Goal: Task Accomplishment & Management: Manage account settings

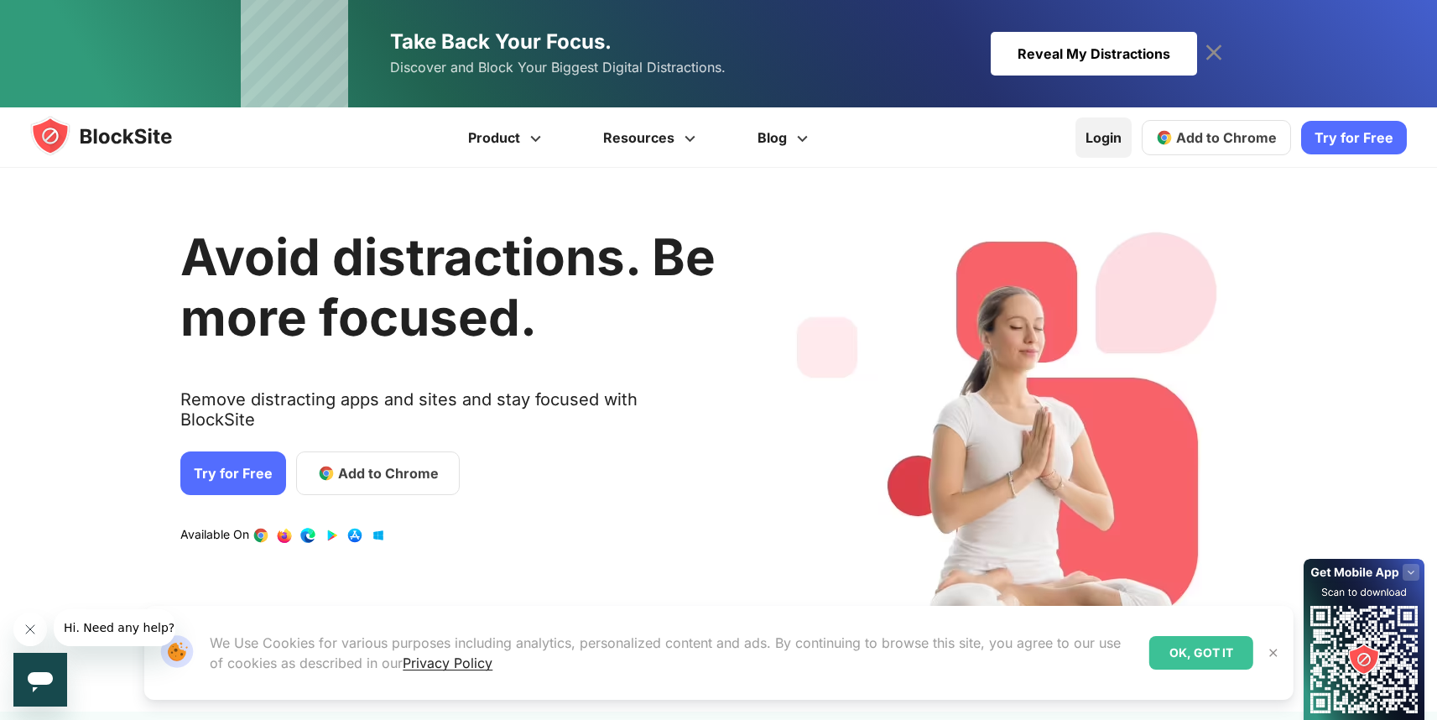
click at [1102, 131] on link "Login" at bounding box center [1104, 137] width 56 height 40
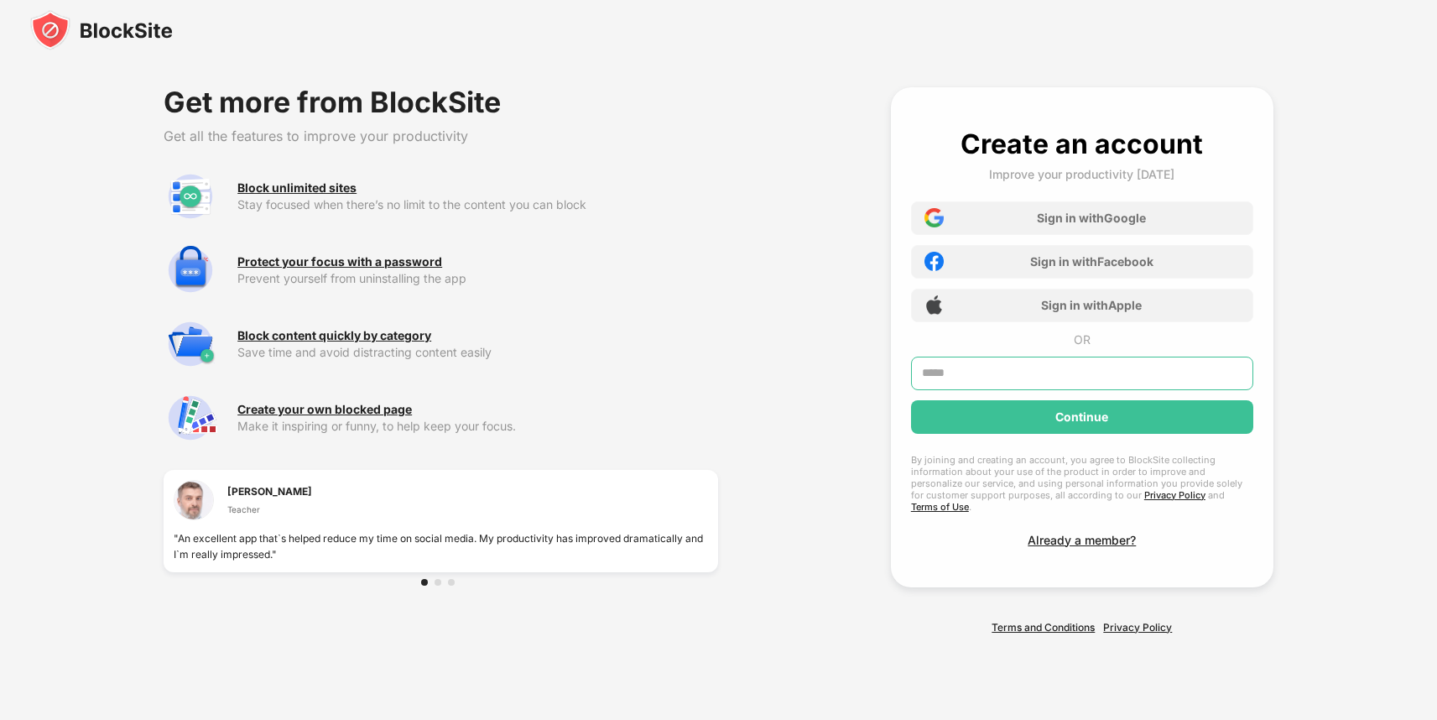
click at [960, 378] on input "text" at bounding box center [1082, 374] width 342 height 34
type input "**********"
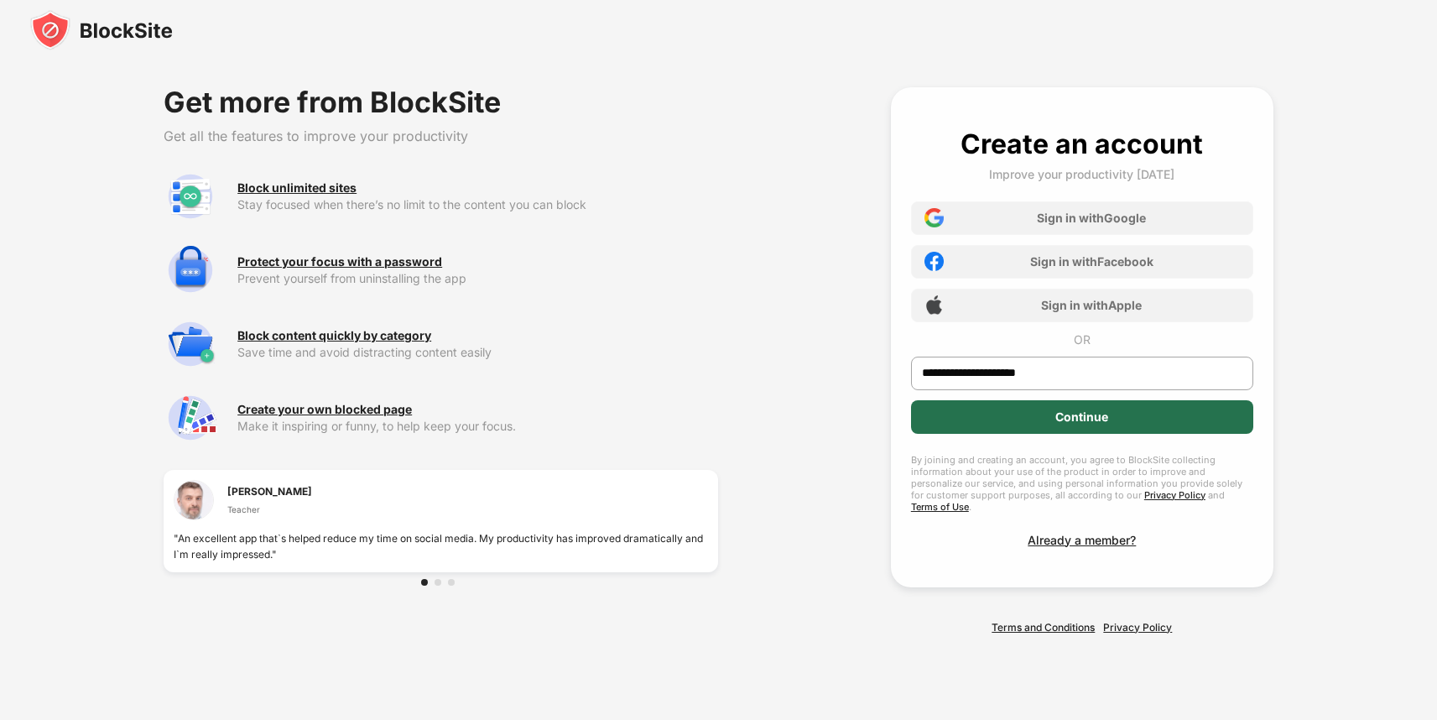
click at [1080, 422] on div "Continue" at bounding box center [1082, 416] width 53 height 13
